Goal: Information Seeking & Learning: Learn about a topic

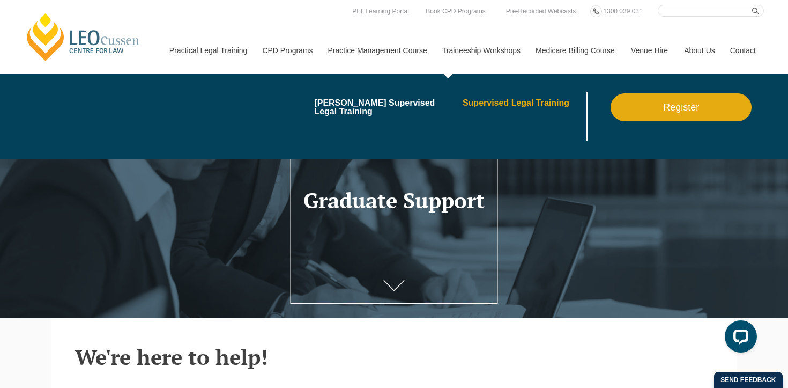
click at [493, 102] on link "Supervised Legal Training" at bounding box center [524, 103] width 122 height 9
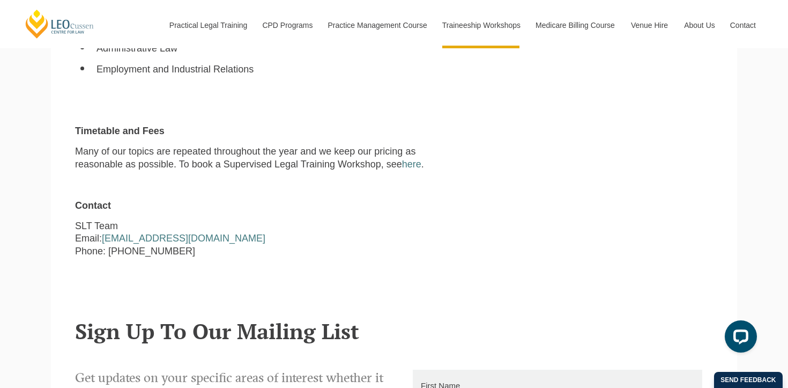
scroll to position [1051, 0]
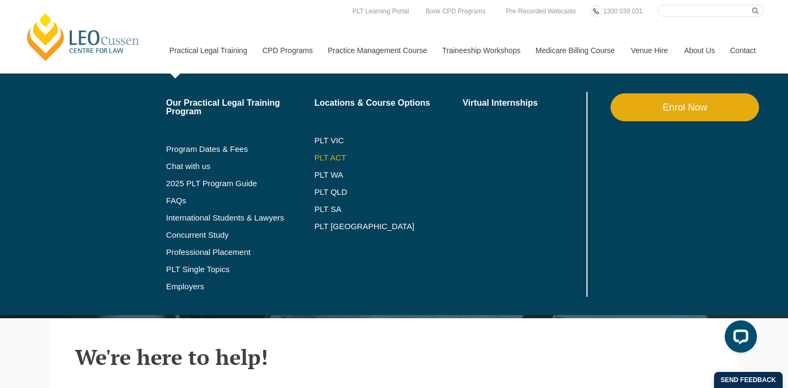
click at [326, 159] on link "PLT ACT" at bounding box center [388, 157] width 149 height 9
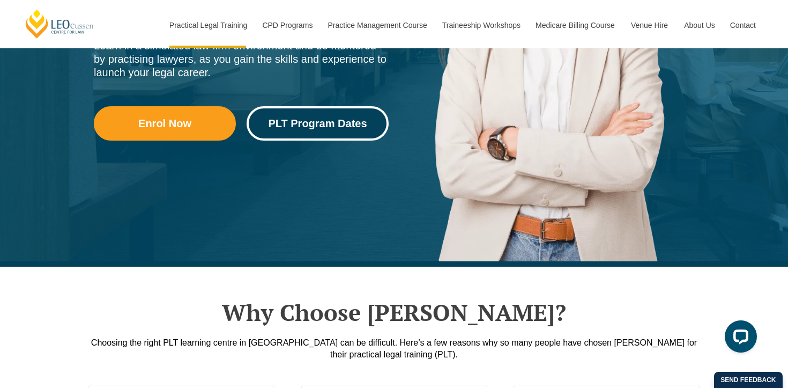
click at [305, 121] on span "PLT Program Dates" at bounding box center [317, 123] width 99 height 11
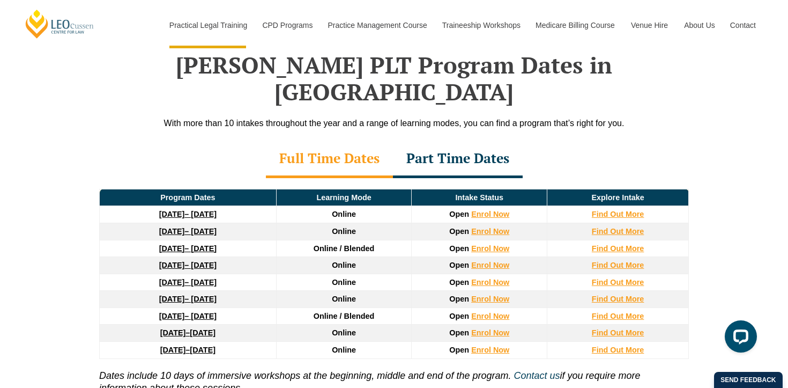
scroll to position [1394, 0]
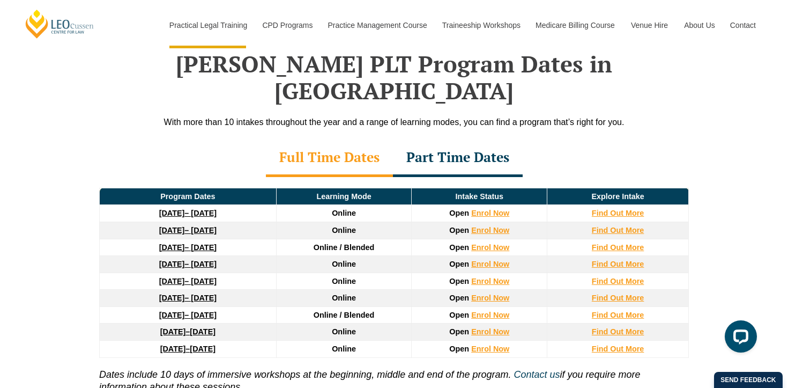
click at [462, 139] on div "Part Time Dates" at bounding box center [458, 158] width 130 height 38
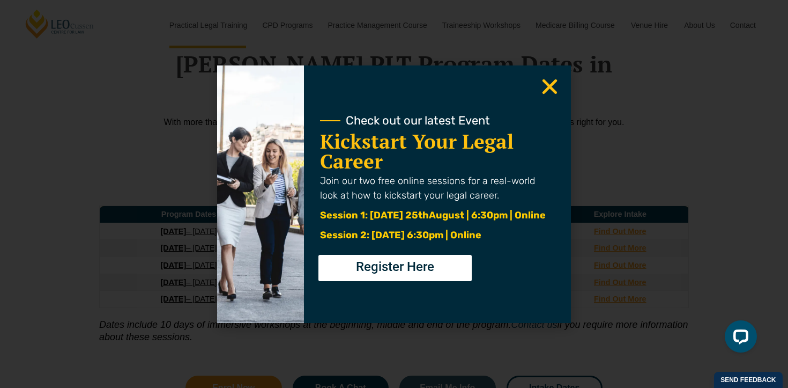
click at [552, 84] on use "Close" at bounding box center [550, 86] width 15 height 15
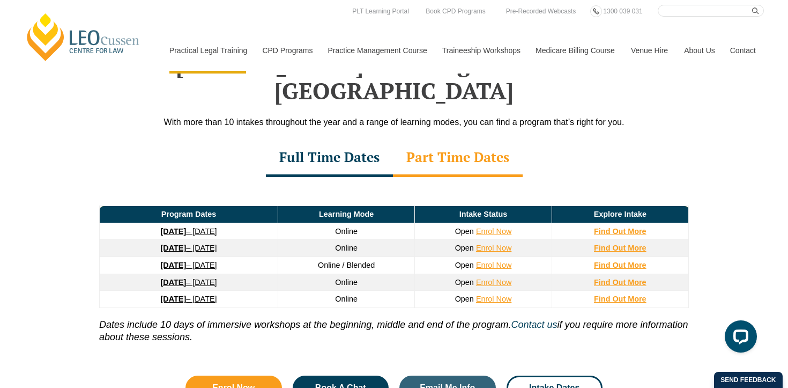
click at [748, 31] on link "Contact" at bounding box center [743, 50] width 42 height 46
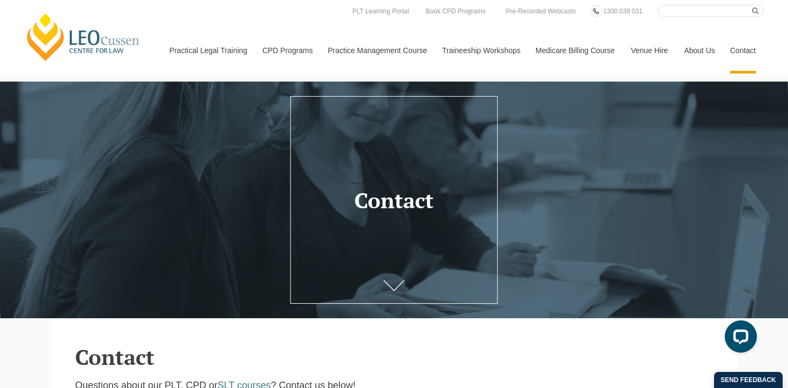
click at [243, 339] on header "Contact" at bounding box center [394, 343] width 638 height 50
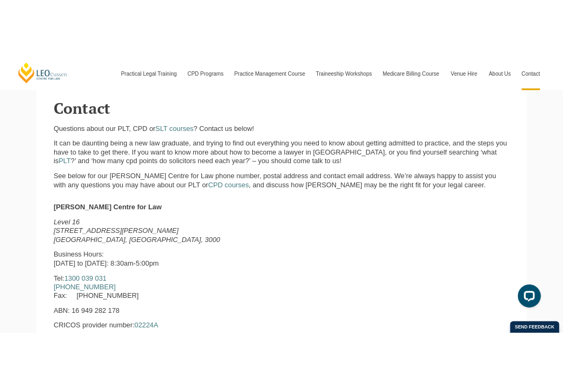
scroll to position [300, 0]
